Goal: Information Seeking & Learning: Learn about a topic

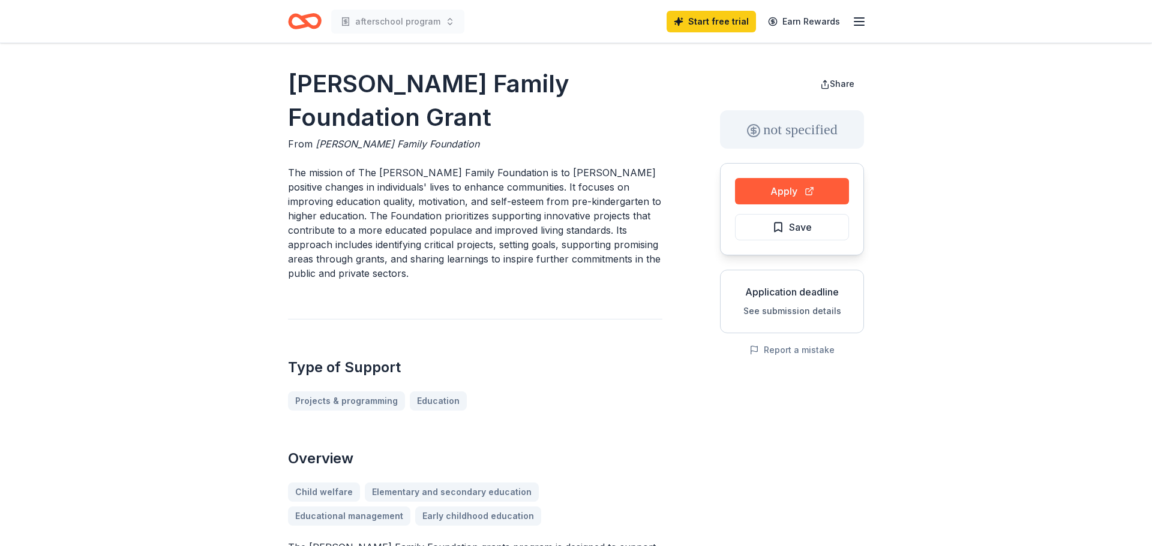
drag, startPoint x: 274, startPoint y: 88, endPoint x: 279, endPoint y: 92, distance: 6.4
drag, startPoint x: 286, startPoint y: 71, endPoint x: 650, endPoint y: 114, distance: 366.1
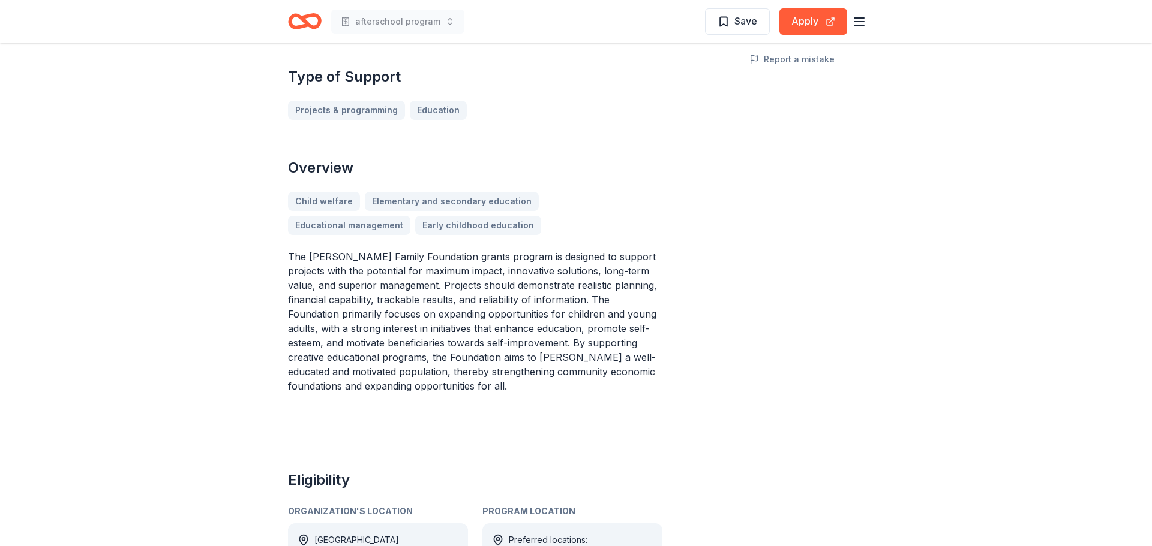
scroll to position [301, 0]
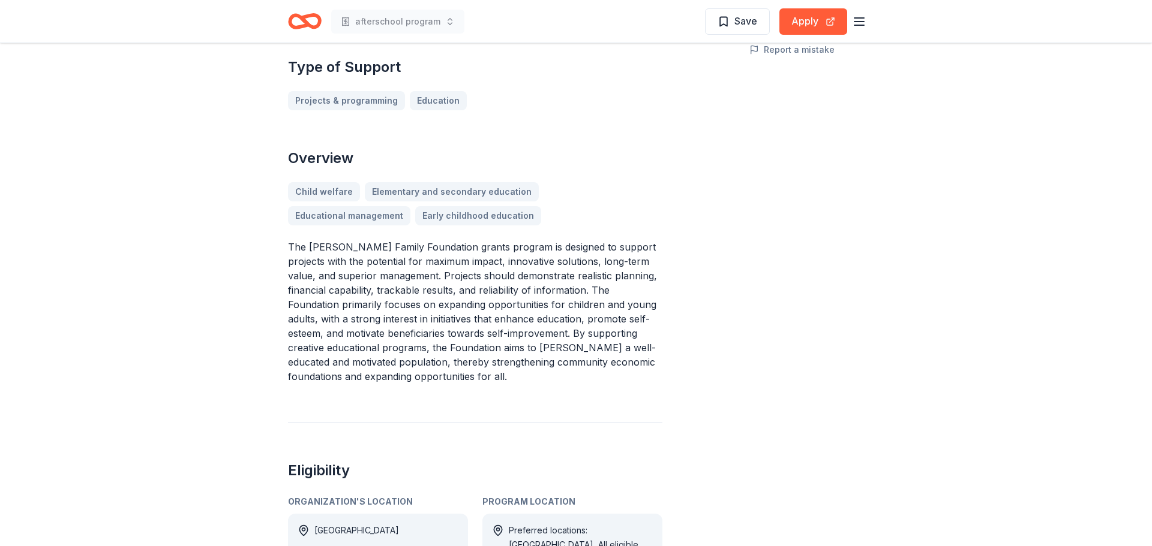
drag, startPoint x: 668, startPoint y: 514, endPoint x: 364, endPoint y: 415, distance: 319.7
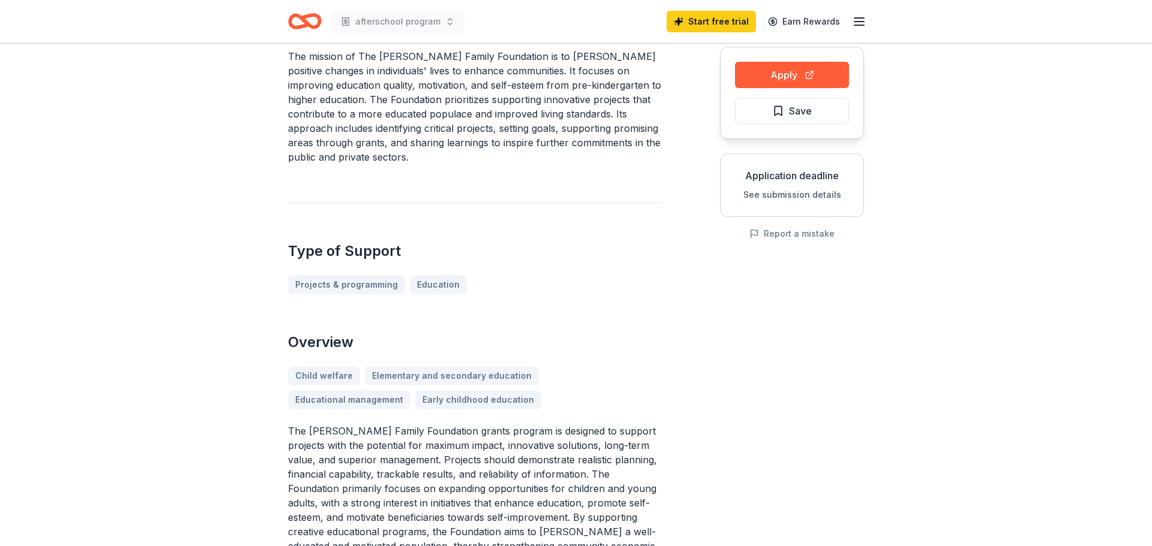
scroll to position [0, 0]
